Goal: Transaction & Acquisition: Purchase product/service

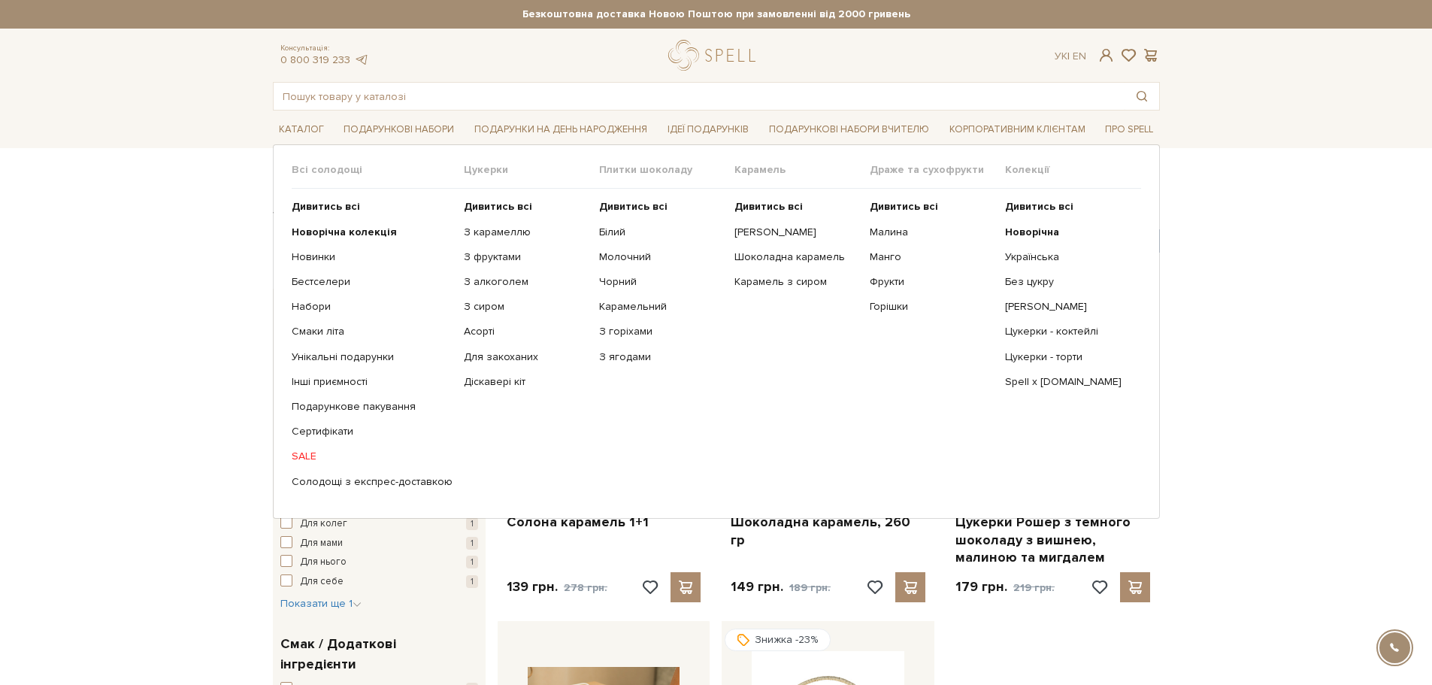
click at [308, 454] on link "SALE" at bounding box center [372, 457] width 161 height 14
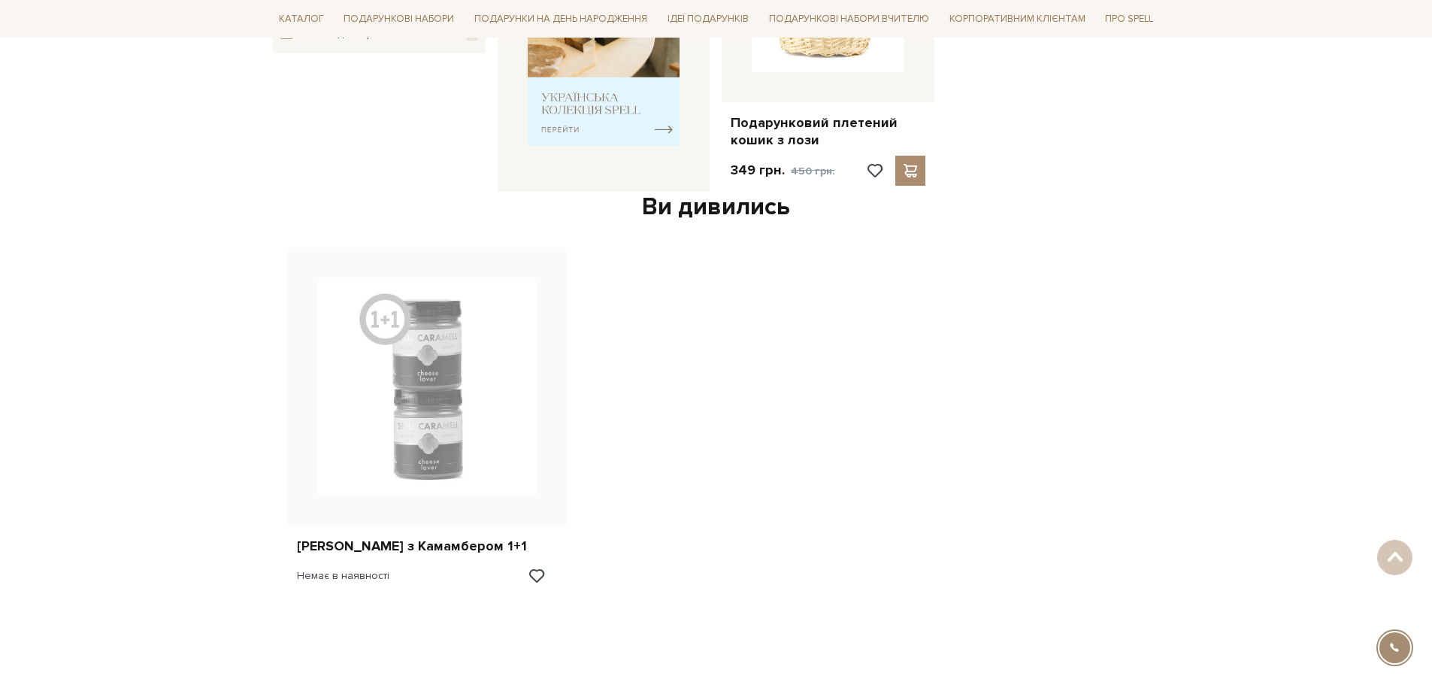
scroll to position [752, 0]
